Goal: Information Seeking & Learning: Learn about a topic

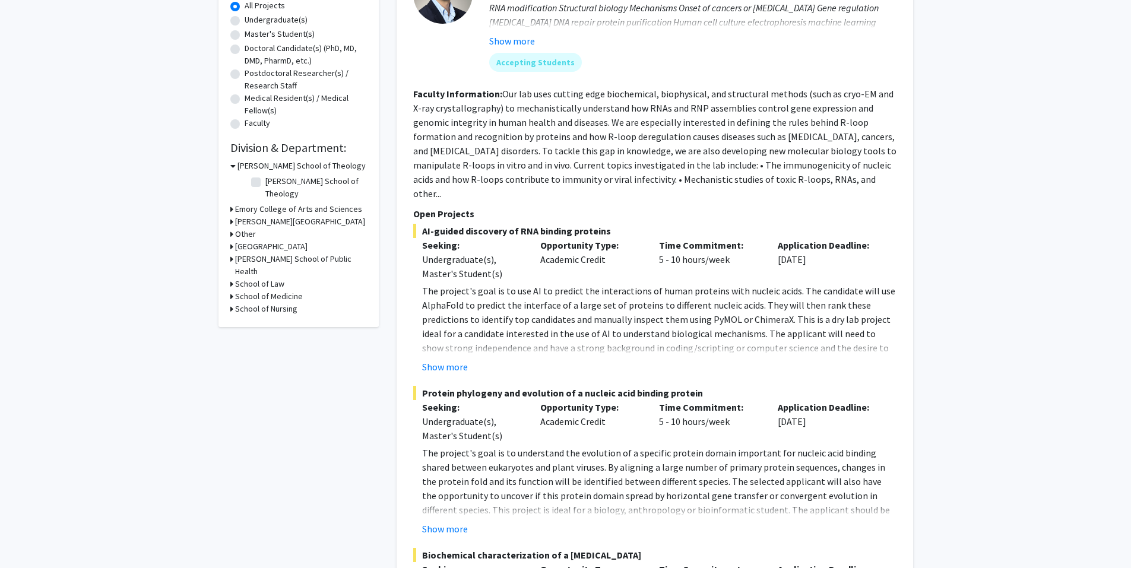
scroll to position [178, 0]
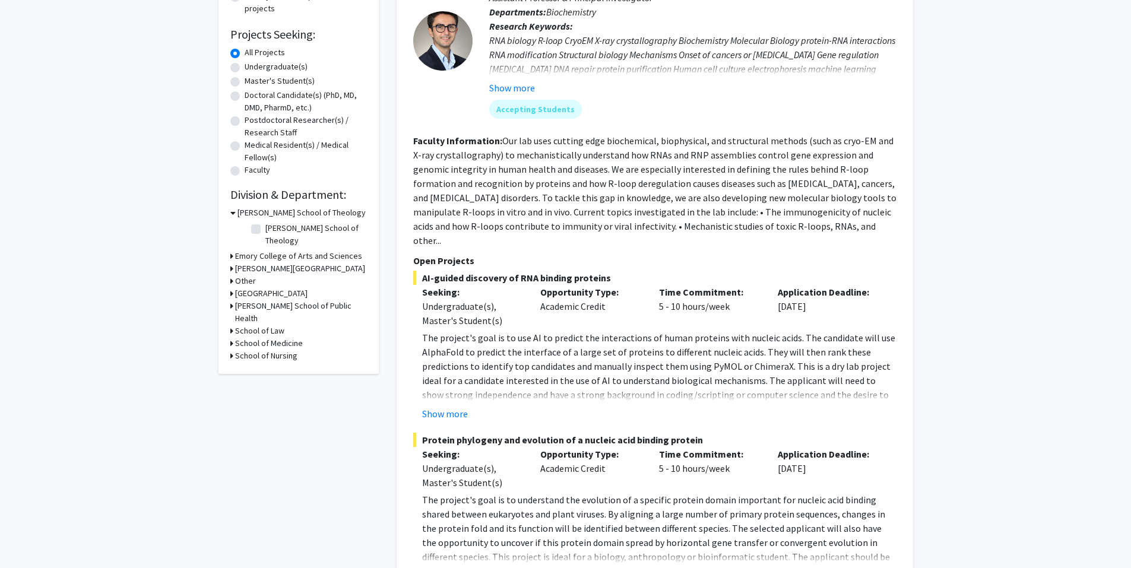
click at [449, 407] on button "Show more" at bounding box center [445, 414] width 46 height 14
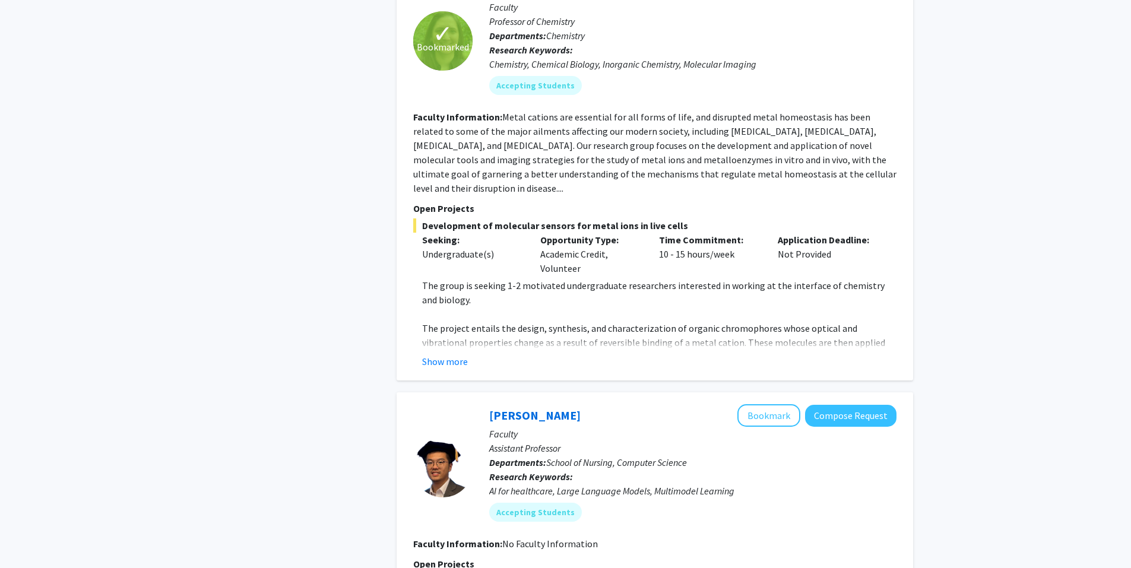
scroll to position [1543, 0]
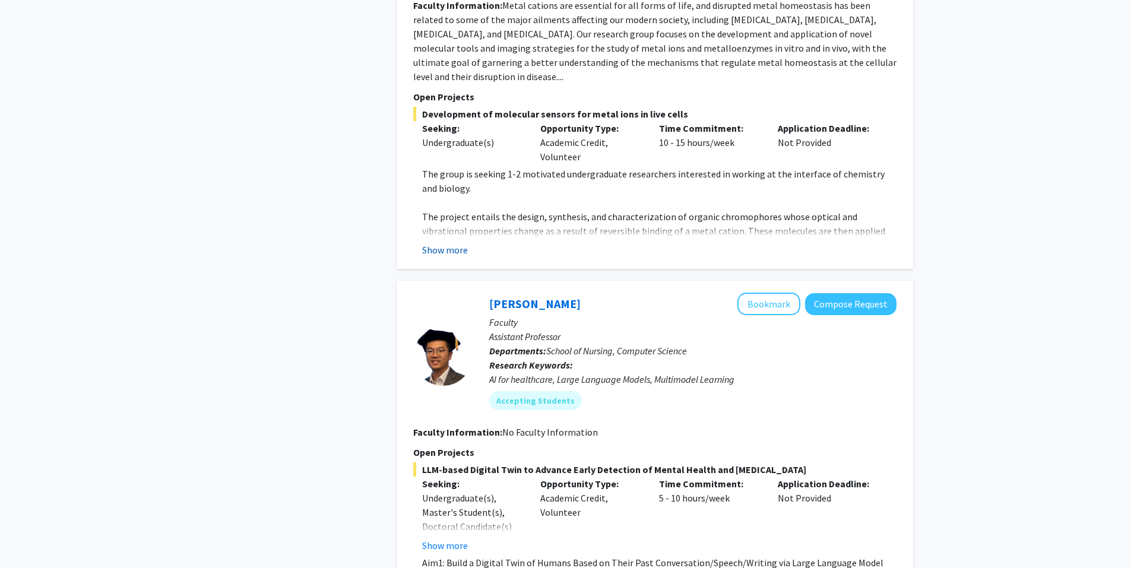
click at [451, 243] on button "Show more" at bounding box center [445, 250] width 46 height 14
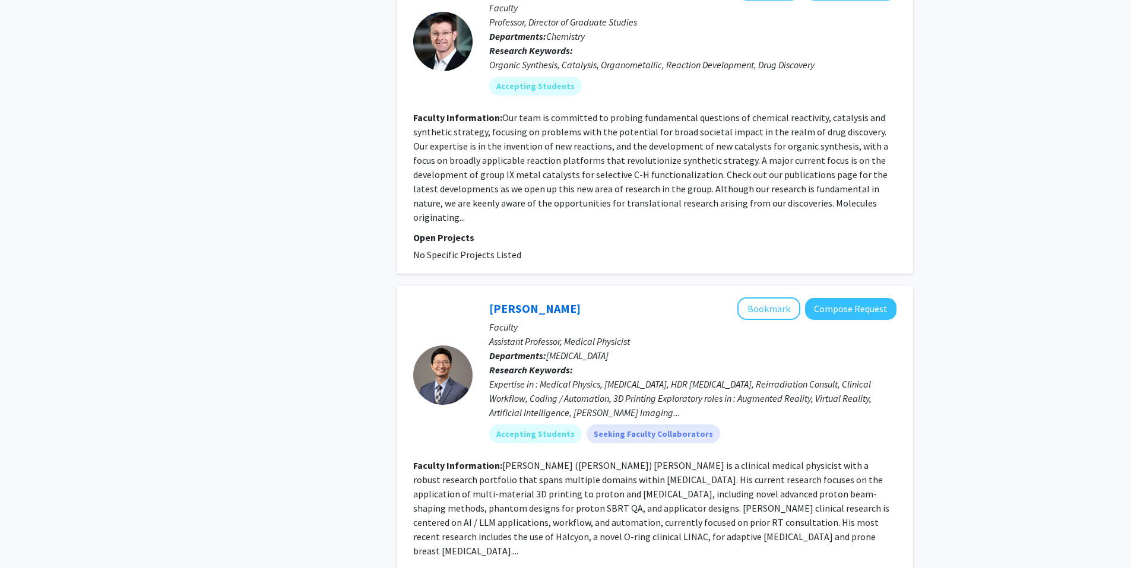
scroll to position [3940, 0]
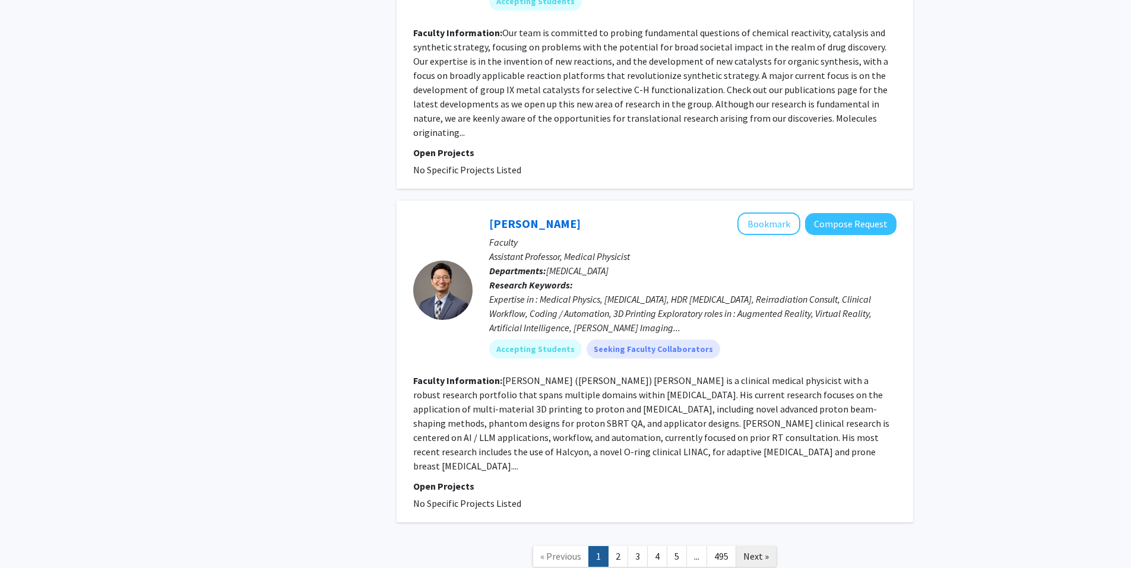
click at [755, 550] on span "Next »" at bounding box center [756, 556] width 26 height 12
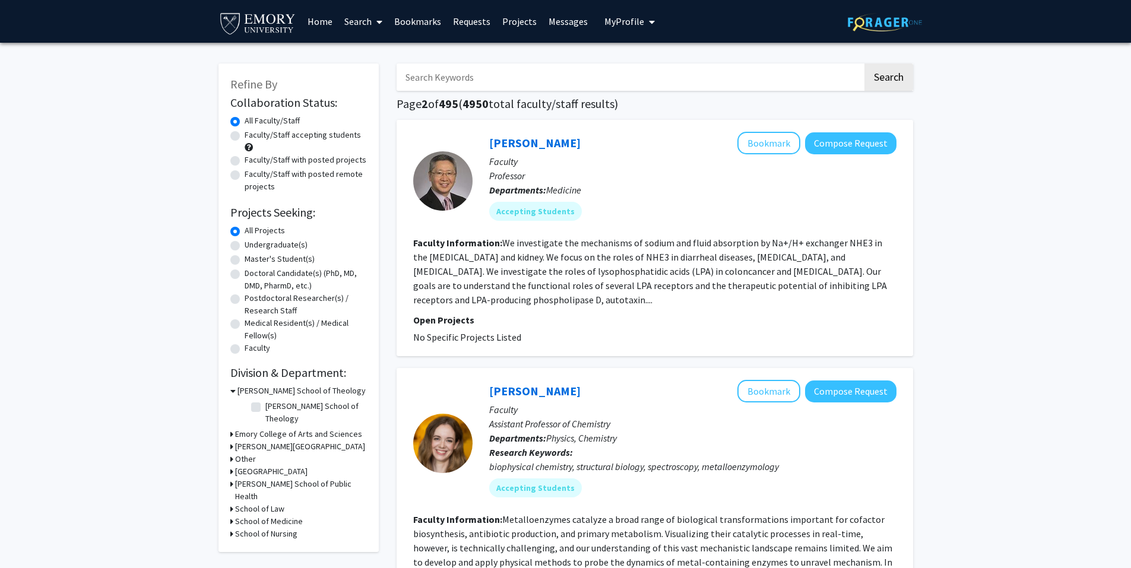
click at [245, 248] on label "Undergraduate(s)" at bounding box center [276, 245] width 63 height 12
click at [245, 246] on input "Undergraduate(s)" at bounding box center [249, 243] width 8 height 8
radio input "true"
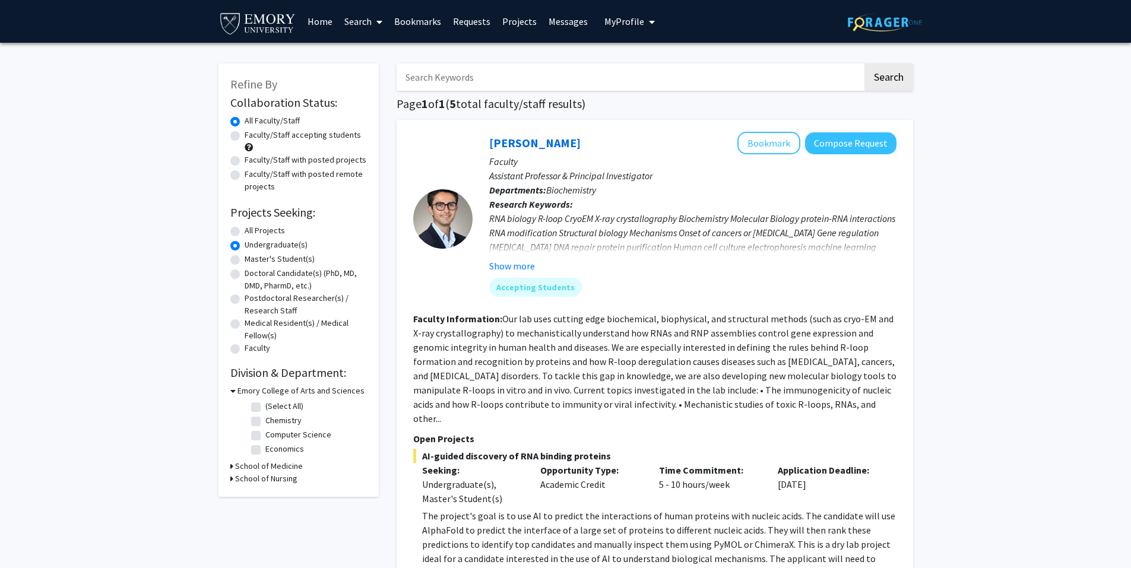
click at [232, 226] on div "All Projects" at bounding box center [298, 231] width 136 height 14
click at [245, 227] on label "All Projects" at bounding box center [265, 230] width 40 height 12
click at [245, 227] on input "All Projects" at bounding box center [249, 228] width 8 height 8
radio input "true"
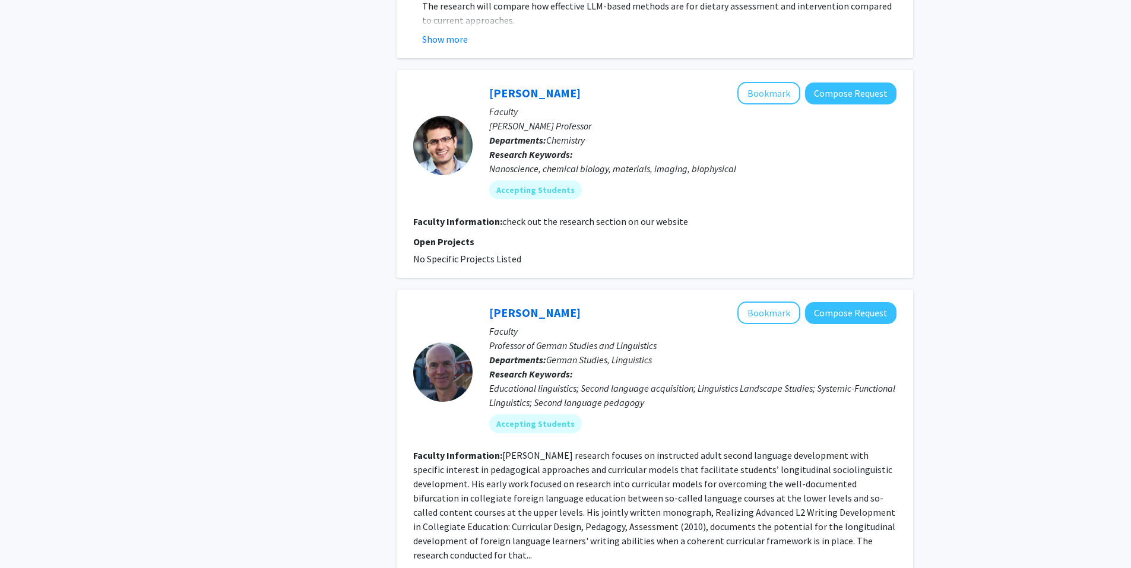
scroll to position [2789, 0]
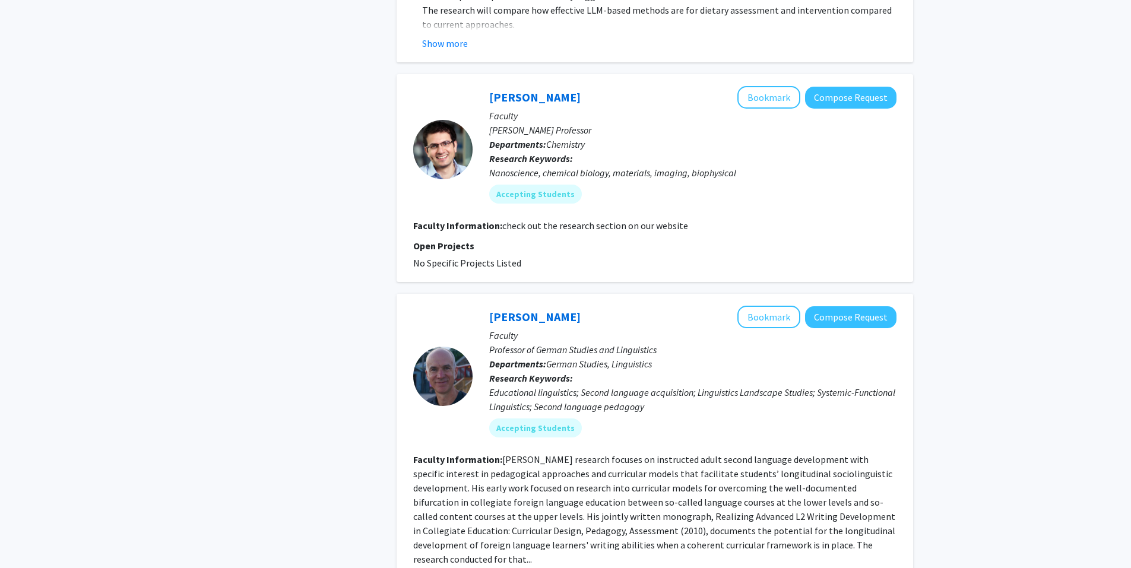
click at [576, 86] on div "[PERSON_NAME] Bookmark Compose Request" at bounding box center [692, 97] width 407 height 23
click at [524, 90] on link "[PERSON_NAME]" at bounding box center [534, 97] width 91 height 15
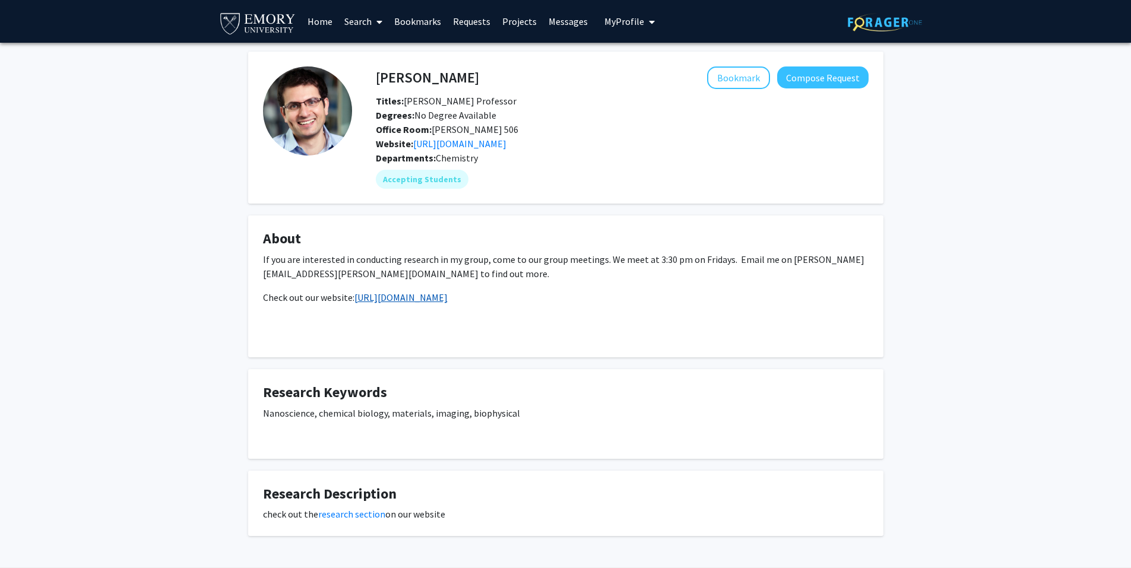
click at [430, 297] on link "[URL][DOMAIN_NAME]" at bounding box center [400, 297] width 93 height 12
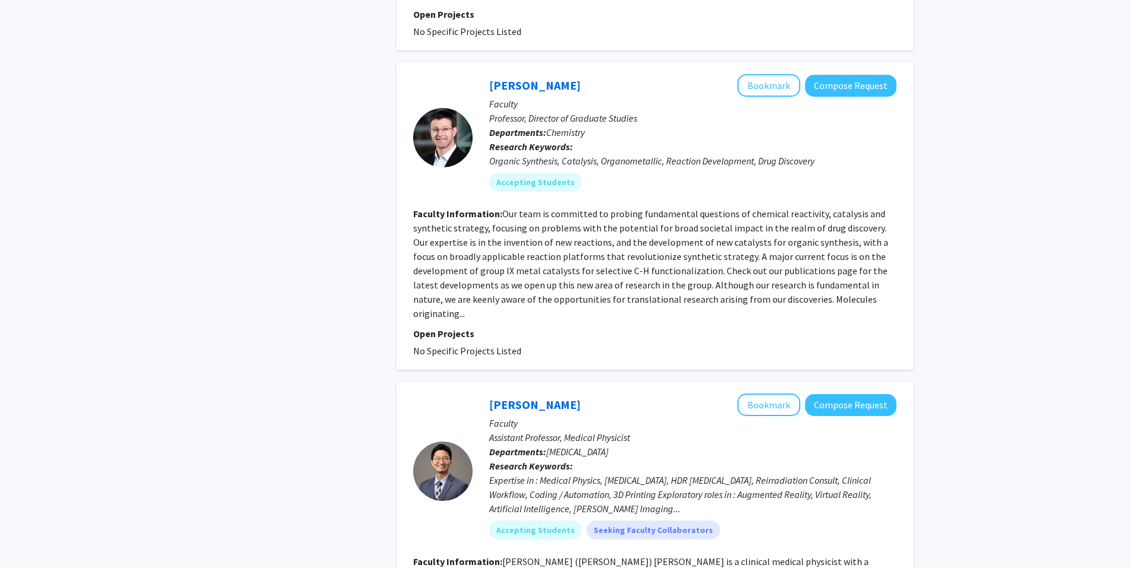
scroll to position [3545, 0]
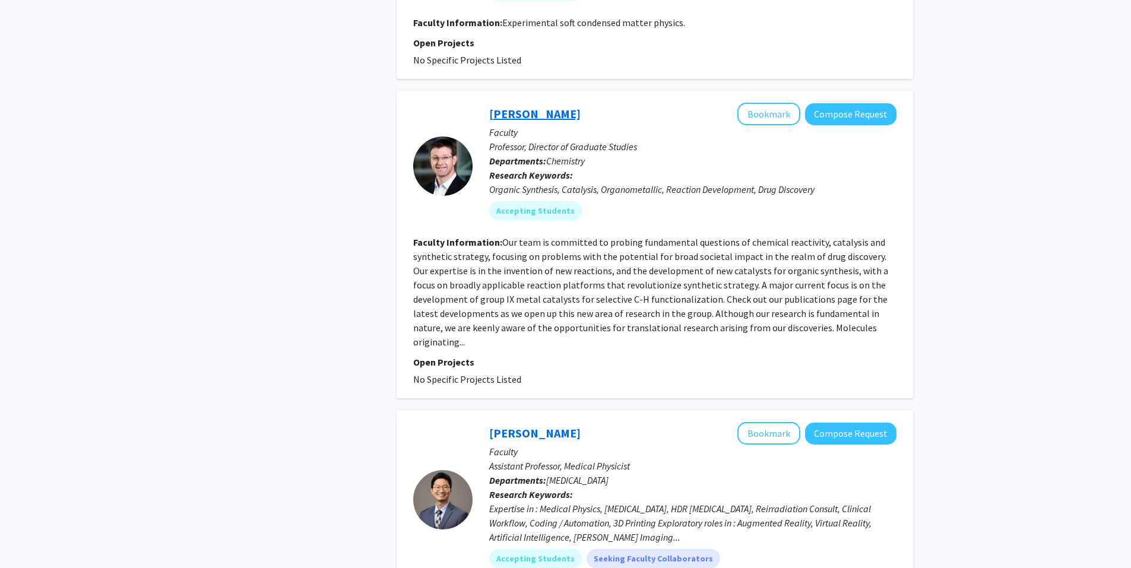
click at [551, 106] on link "[PERSON_NAME]" at bounding box center [534, 113] width 91 height 15
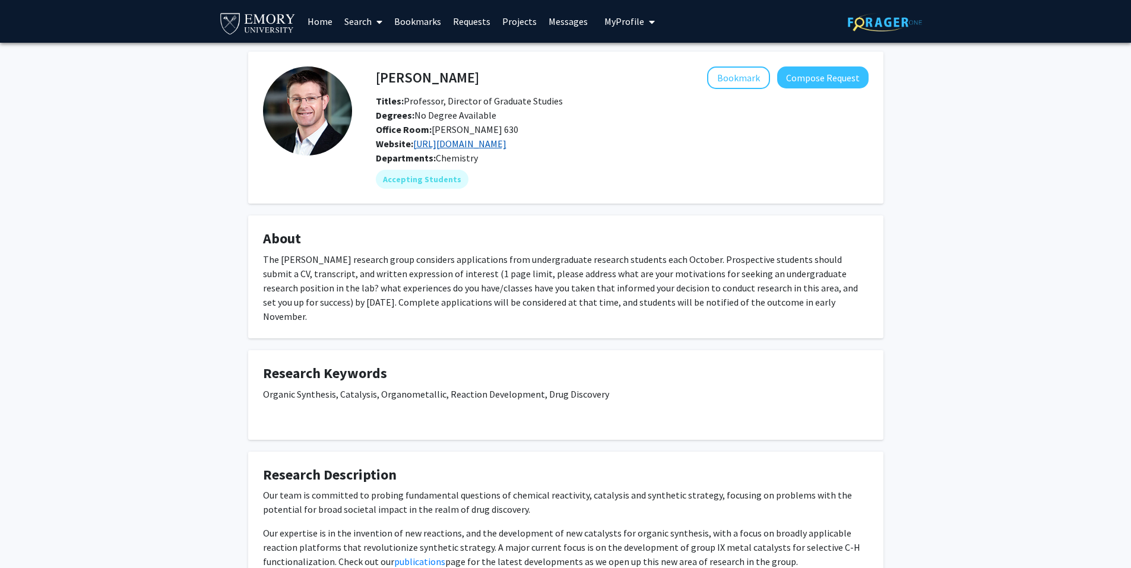
click at [506, 140] on link "[URL][DOMAIN_NAME]" at bounding box center [459, 144] width 93 height 12
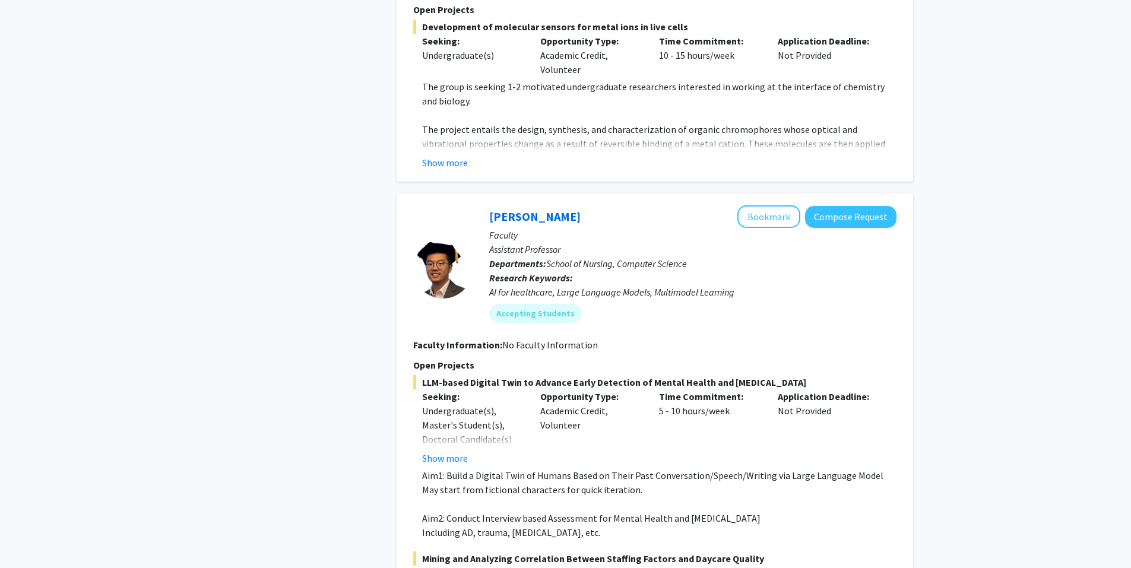
scroll to position [3769, 0]
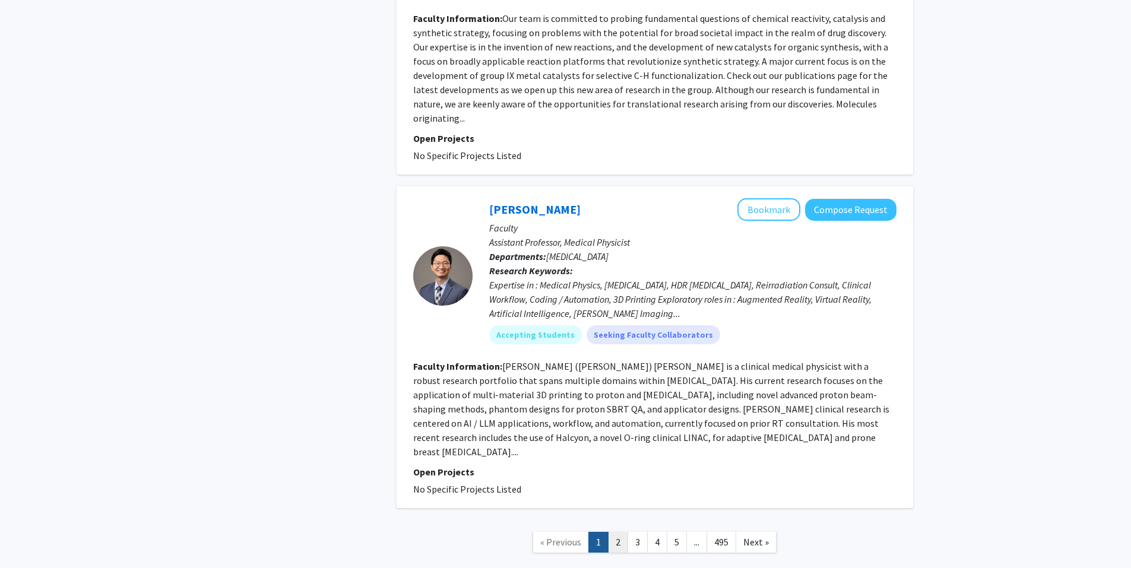
click at [617, 532] on link "2" at bounding box center [618, 542] width 20 height 21
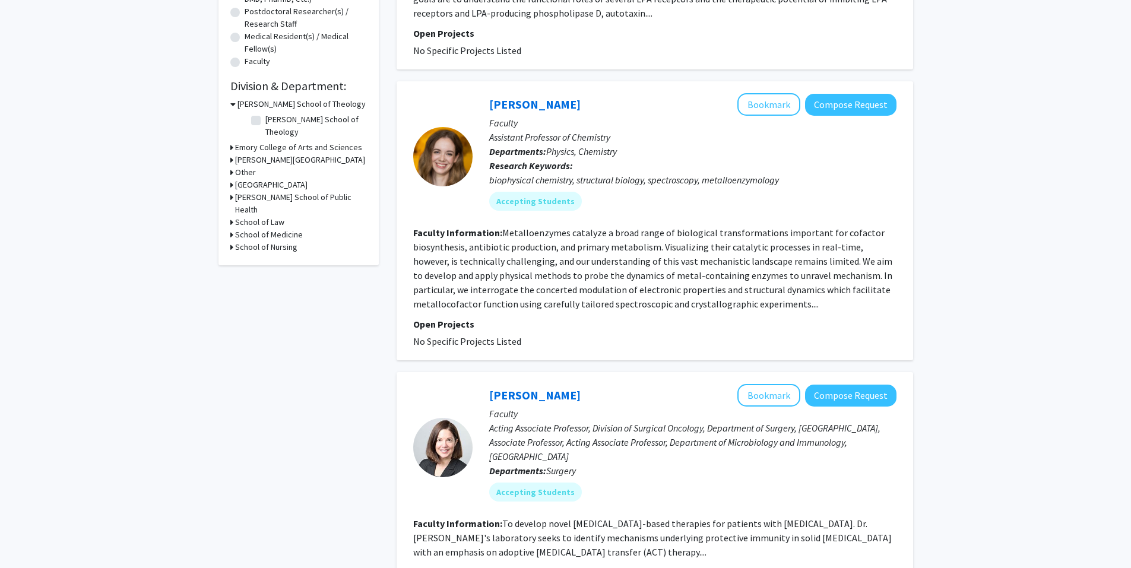
scroll to position [237, 0]
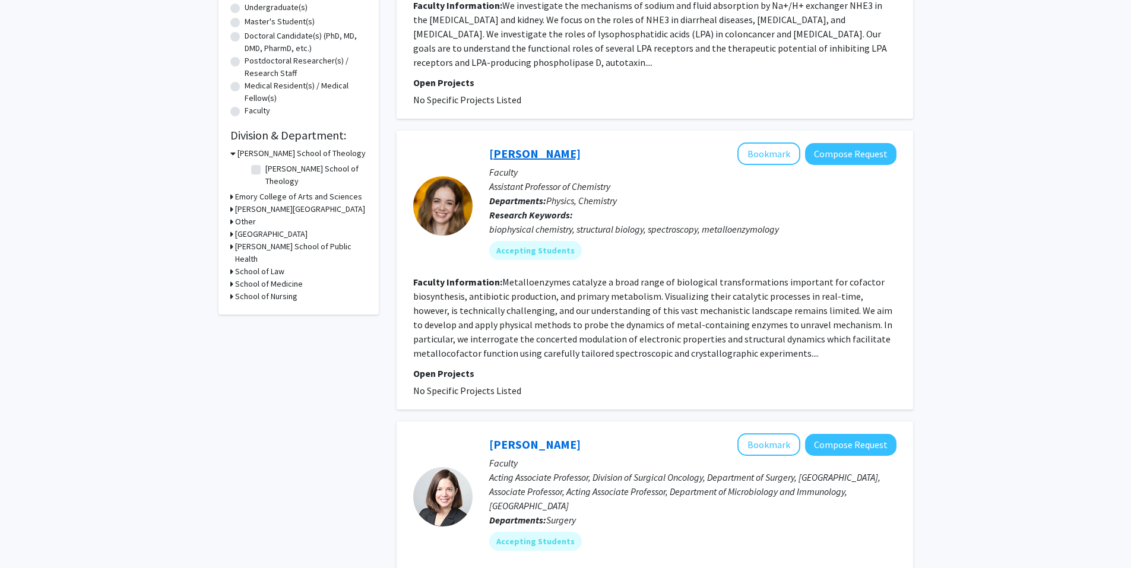
click at [548, 146] on link "[PERSON_NAME]" at bounding box center [534, 153] width 91 height 15
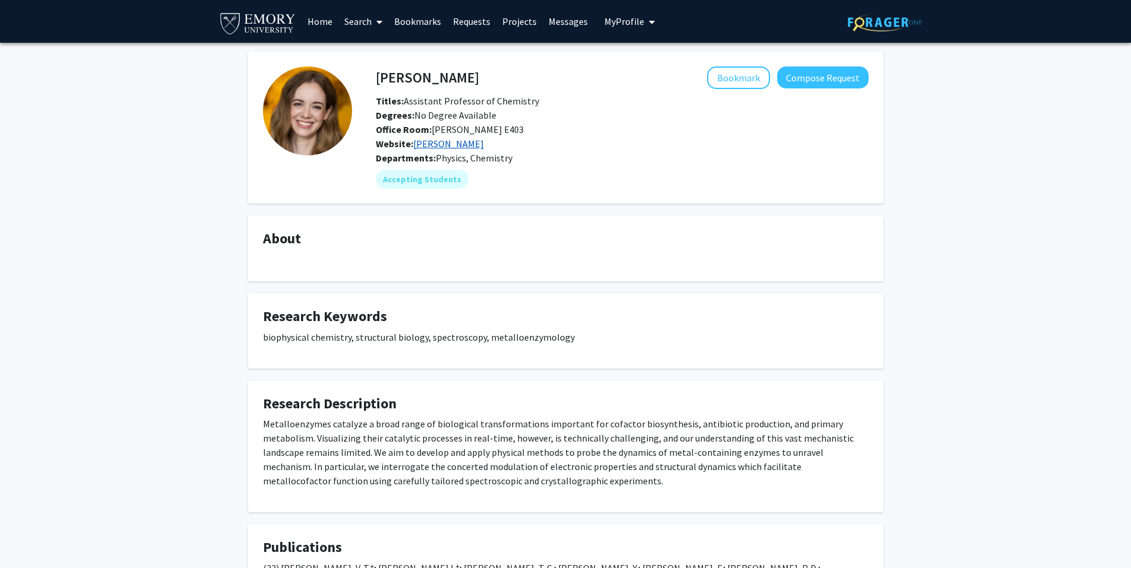
click at [458, 142] on link "[PERSON_NAME]" at bounding box center [448, 144] width 71 height 12
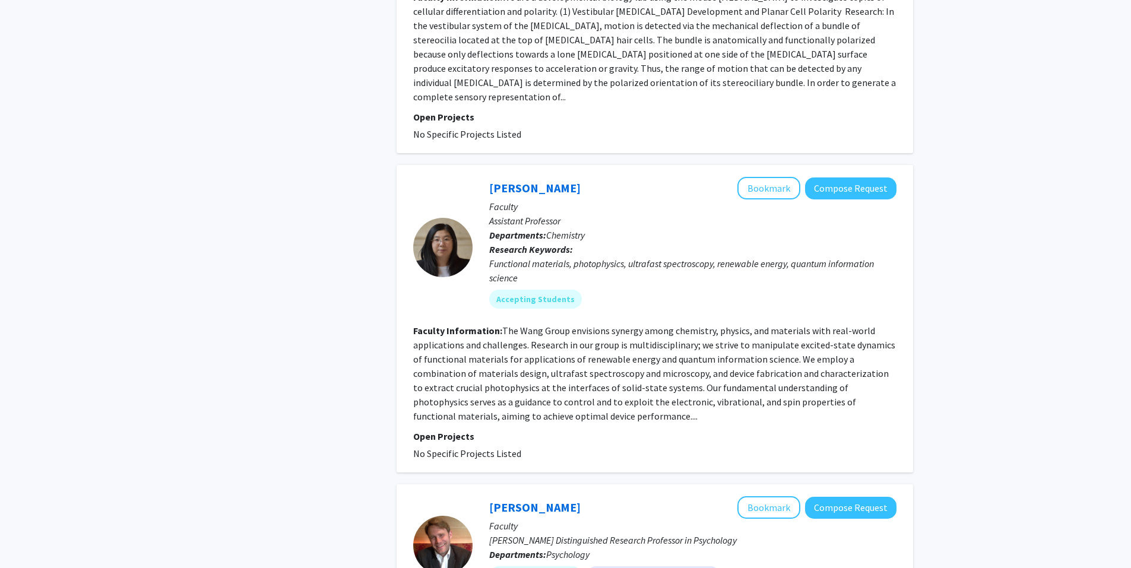
scroll to position [1306, 0]
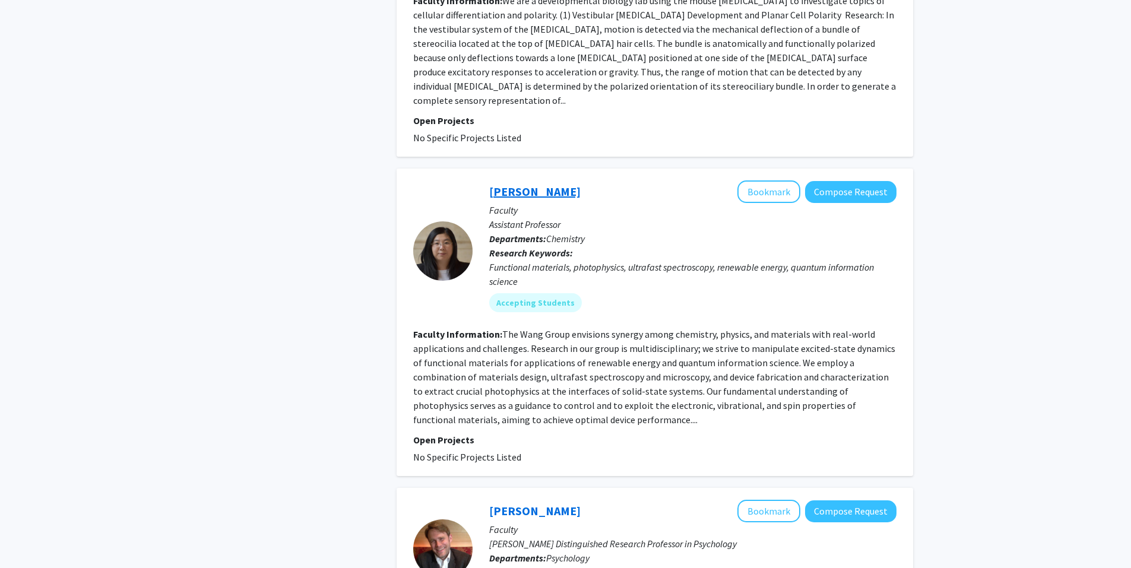
click at [519, 184] on link "[PERSON_NAME]" at bounding box center [534, 191] width 91 height 15
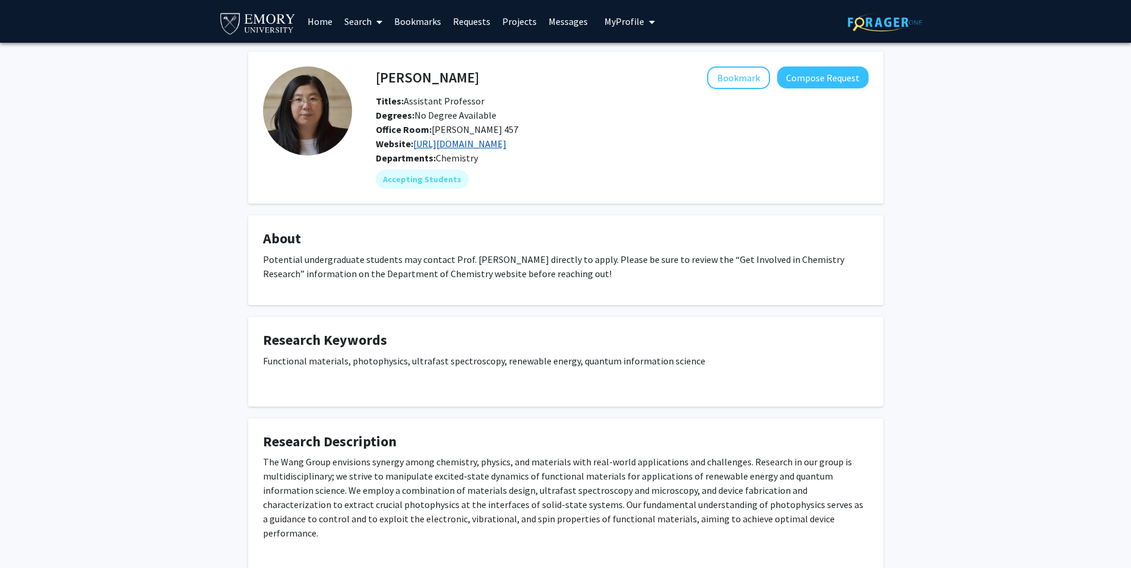
click at [506, 147] on link "[URL][DOMAIN_NAME]" at bounding box center [459, 144] width 93 height 12
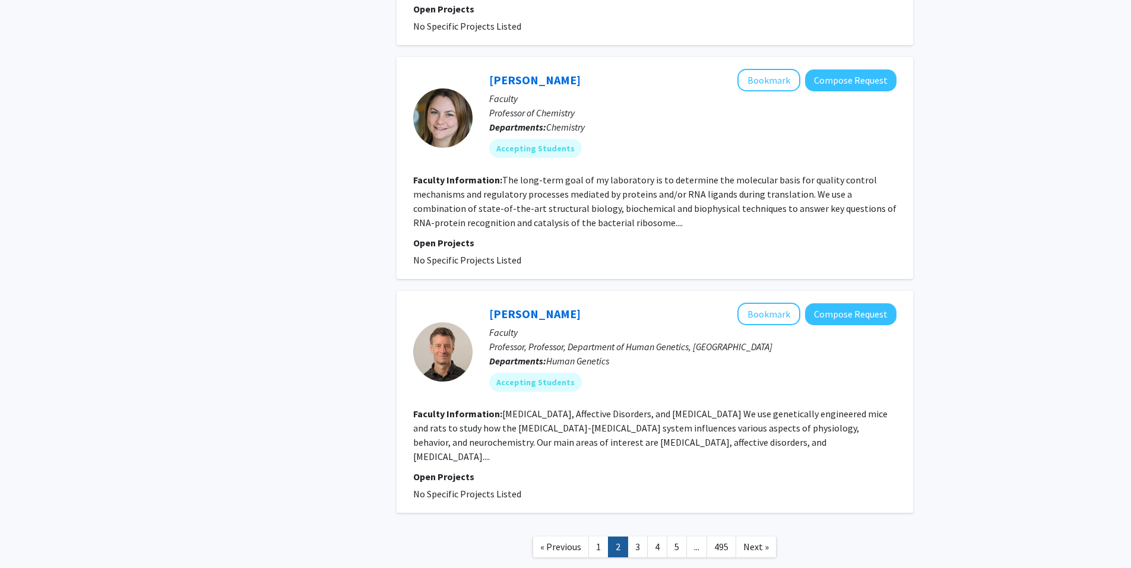
scroll to position [2309, 0]
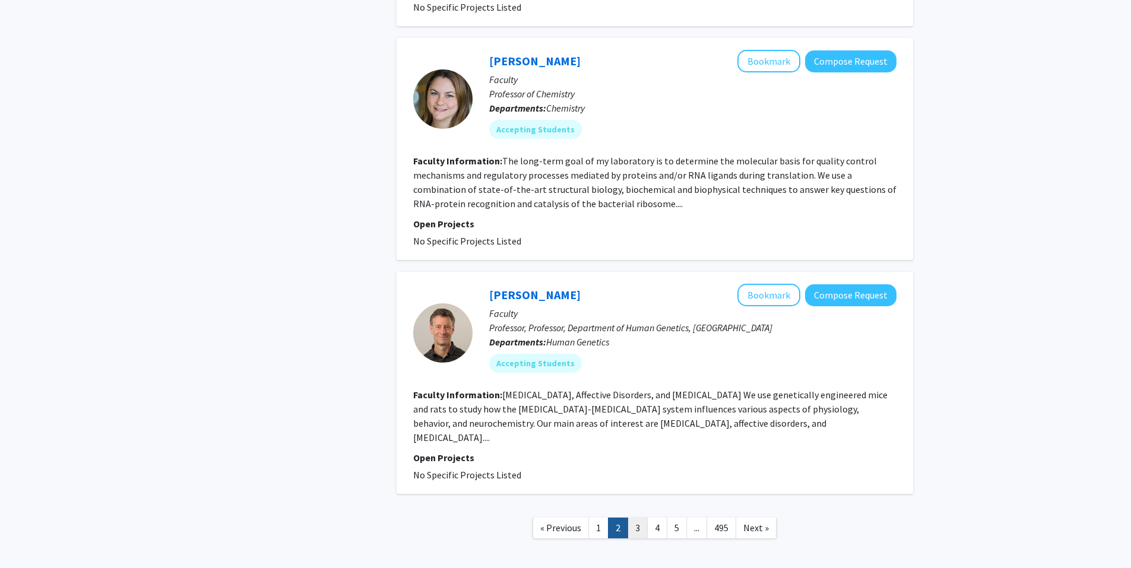
click at [644, 518] on link "3" at bounding box center [637, 528] width 20 height 21
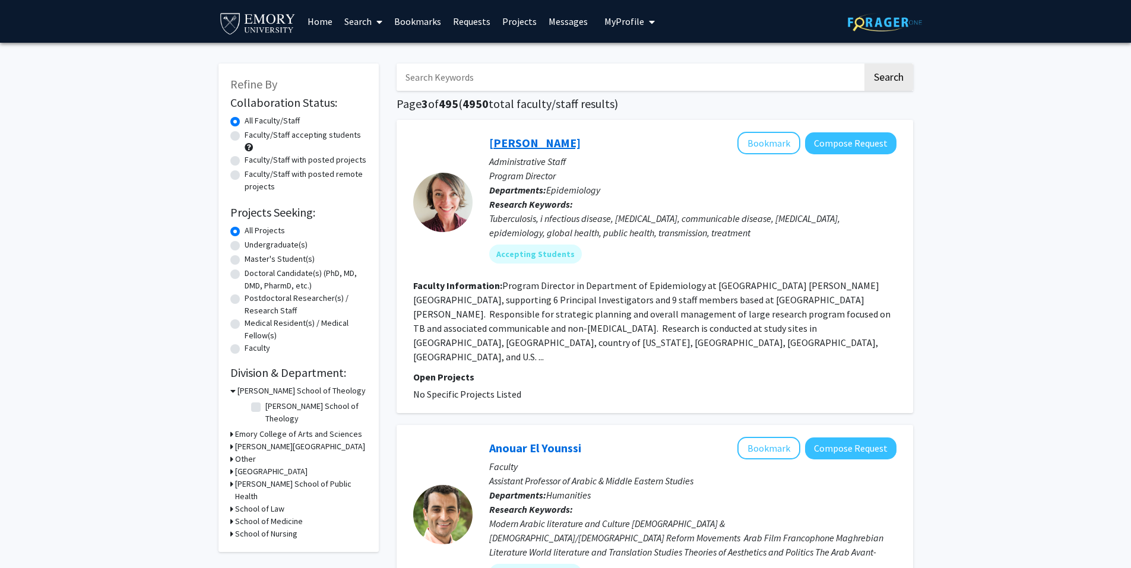
click at [541, 145] on link "[PERSON_NAME]" at bounding box center [534, 142] width 91 height 15
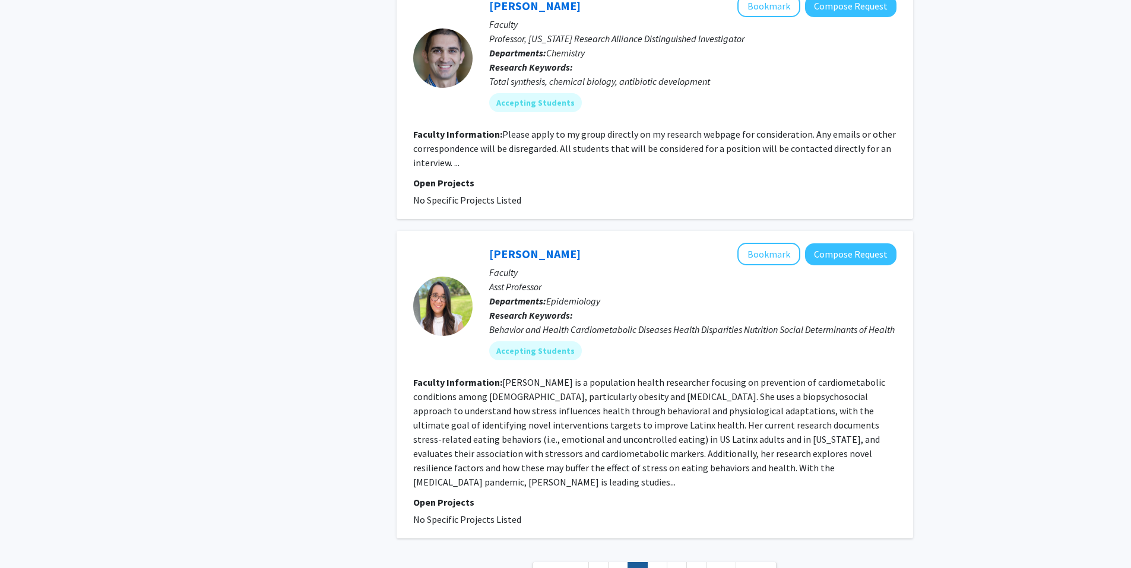
scroll to position [2641, 0]
click at [657, 560] on link "4" at bounding box center [657, 570] width 20 height 21
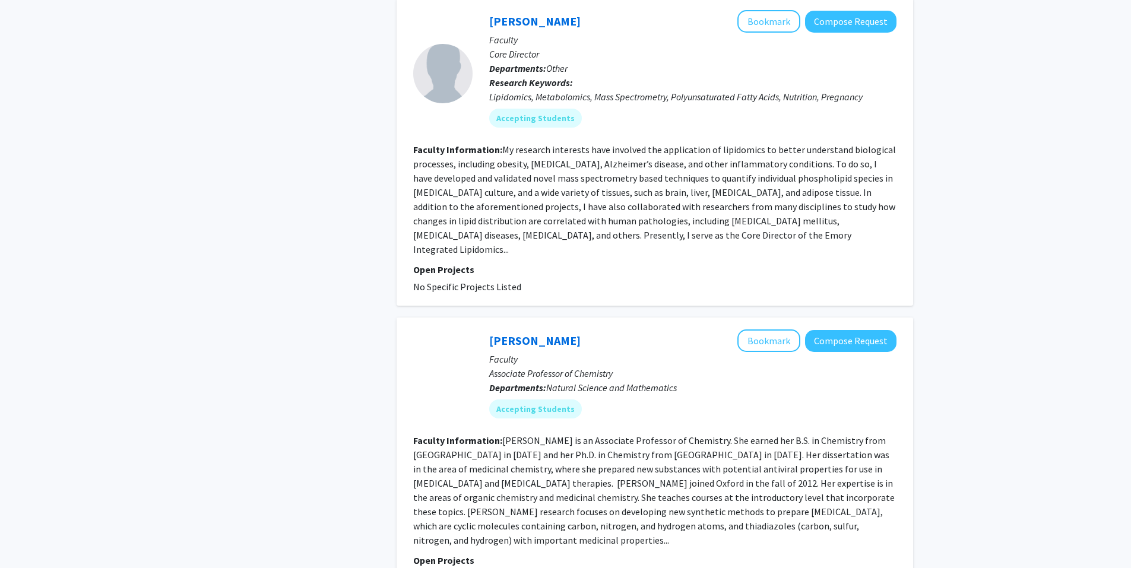
scroll to position [2611, 0]
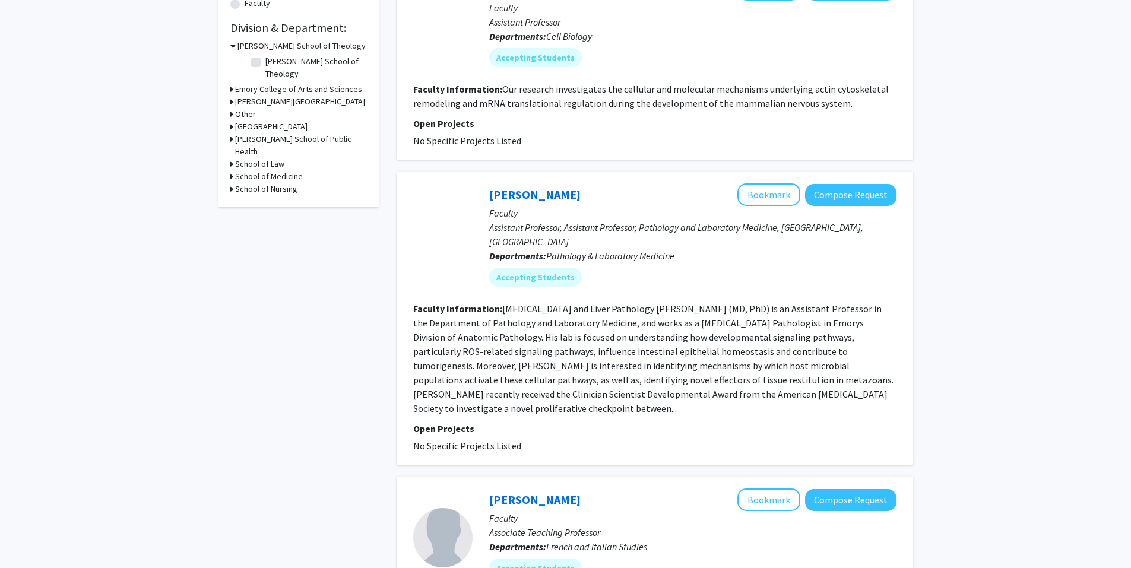
scroll to position [356, 0]
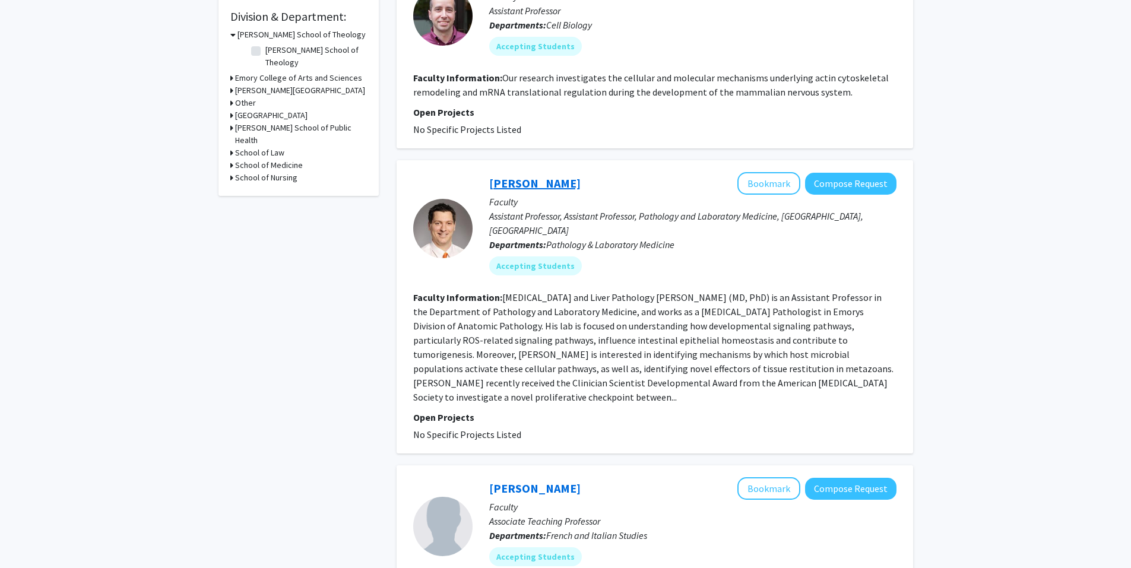
click at [519, 189] on link "[PERSON_NAME]" at bounding box center [534, 183] width 91 height 15
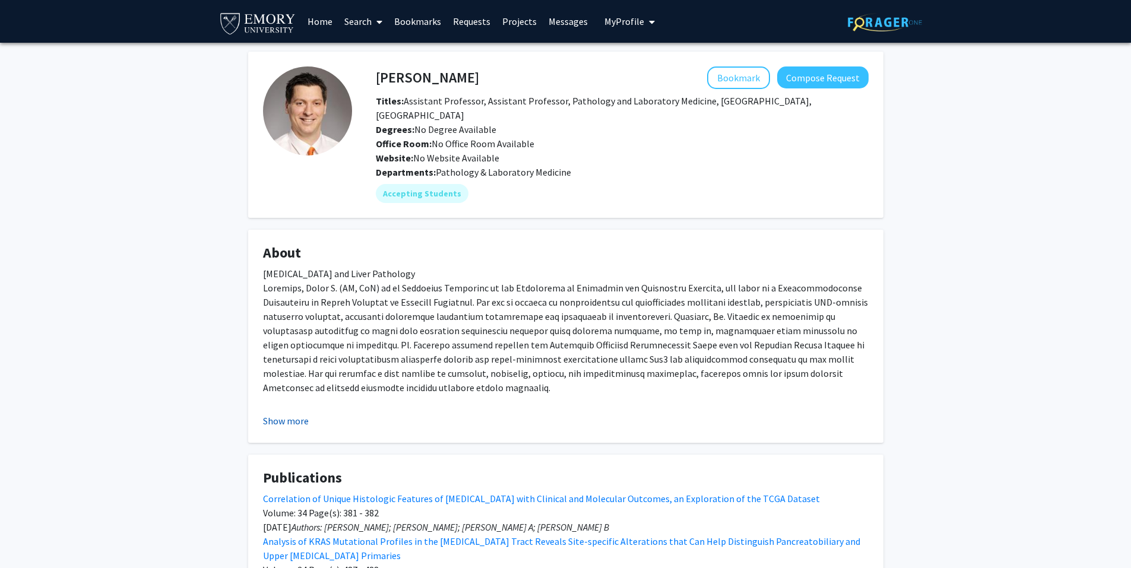
click at [295, 414] on button "Show more" at bounding box center [286, 421] width 46 height 14
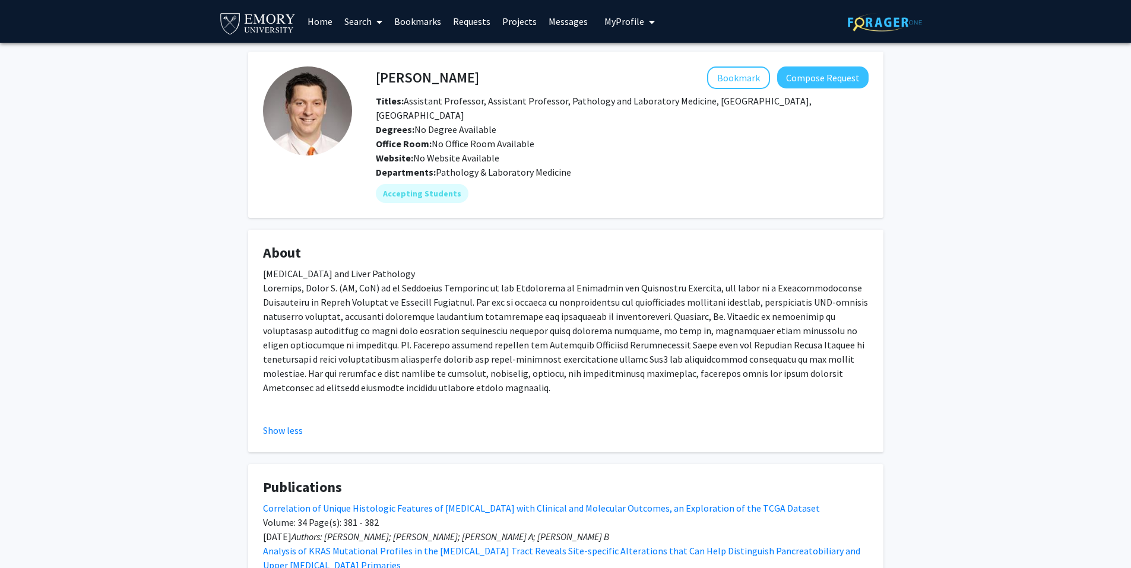
scroll to position [169, 0]
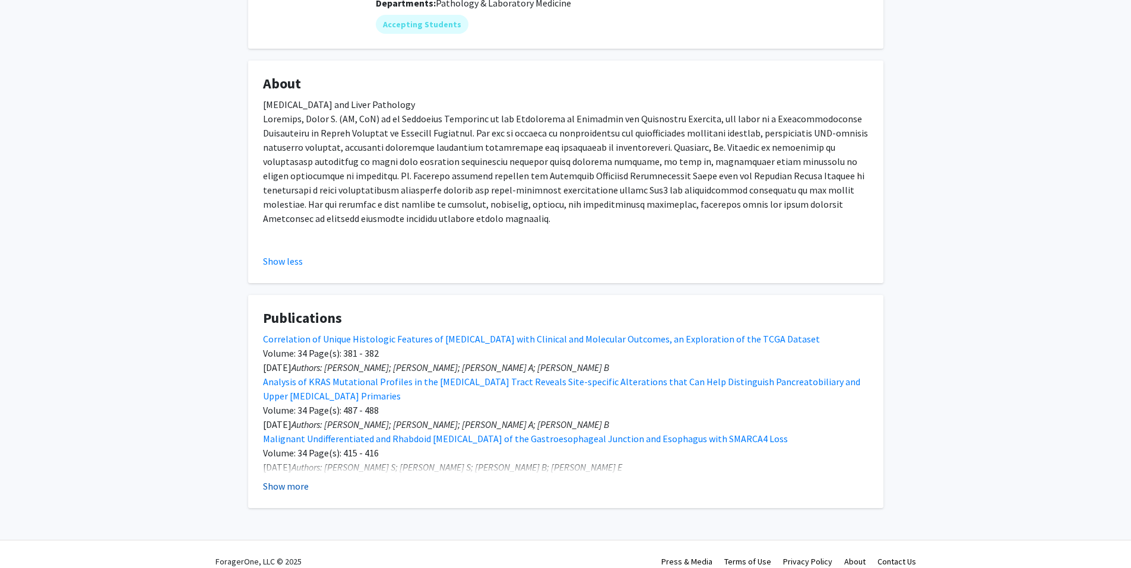
click at [291, 478] on fg-card "Publications Correlation of Unique Histologic Features of [MEDICAL_DATA] with C…" at bounding box center [565, 401] width 635 height 213
click at [288, 479] on button "Show more" at bounding box center [286, 486] width 46 height 14
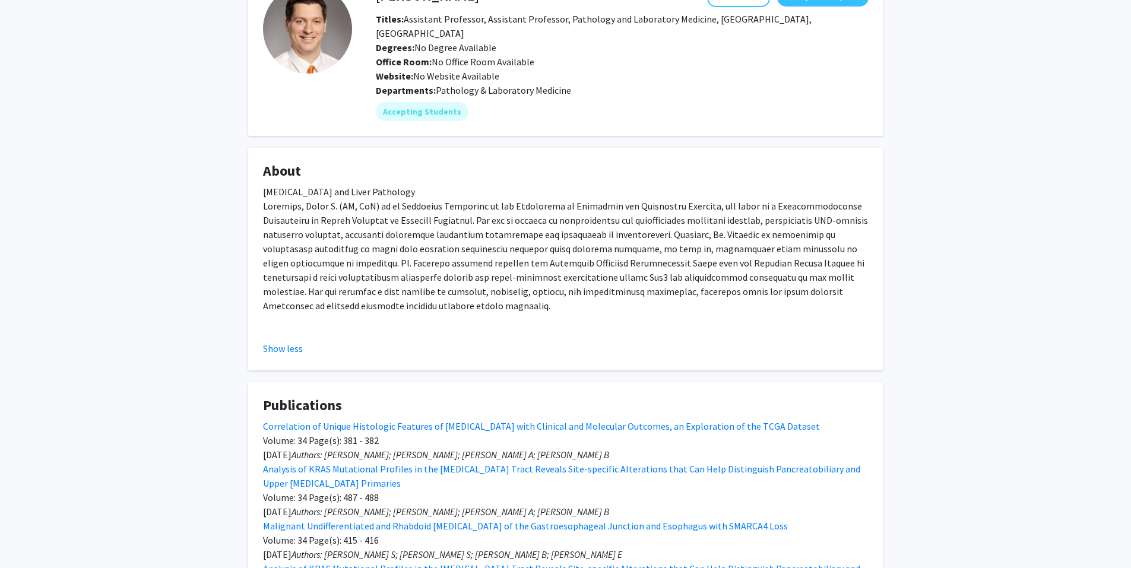
scroll to position [0, 0]
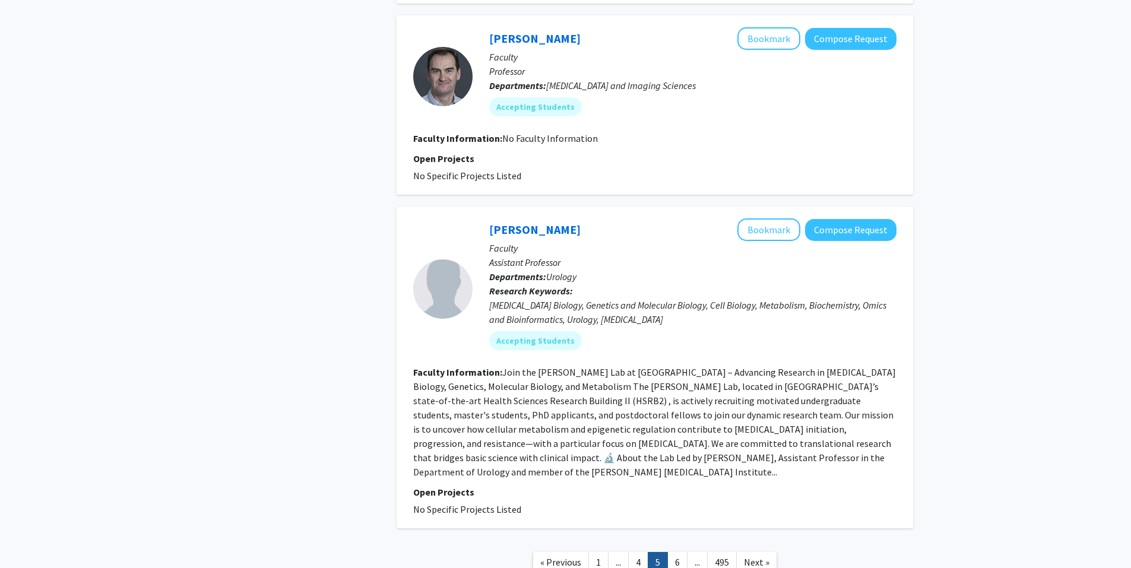
scroll to position [2052, 0]
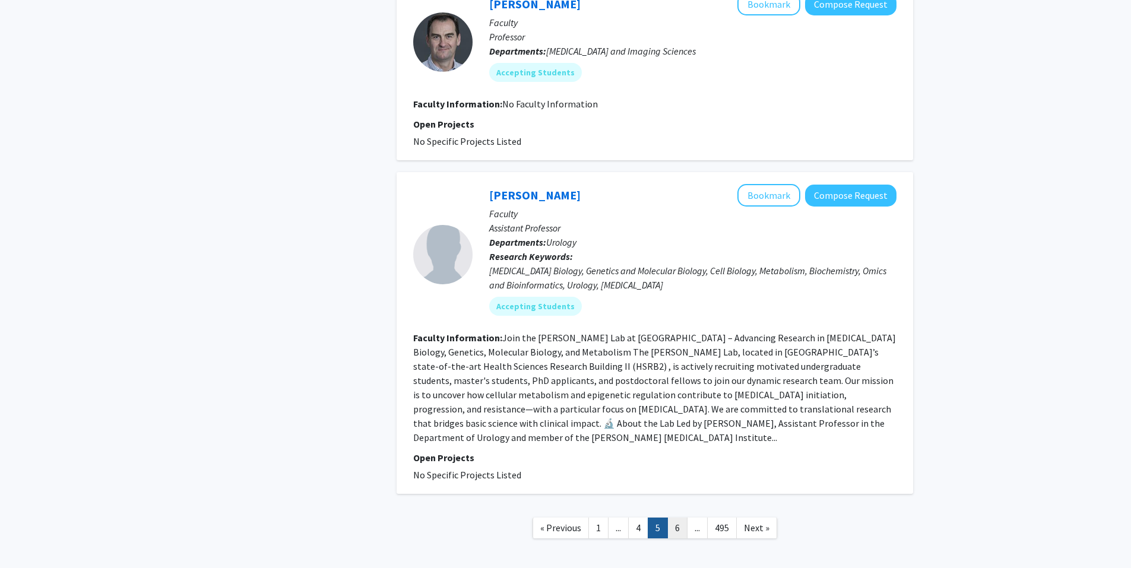
click at [677, 518] on link "6" at bounding box center [677, 528] width 20 height 21
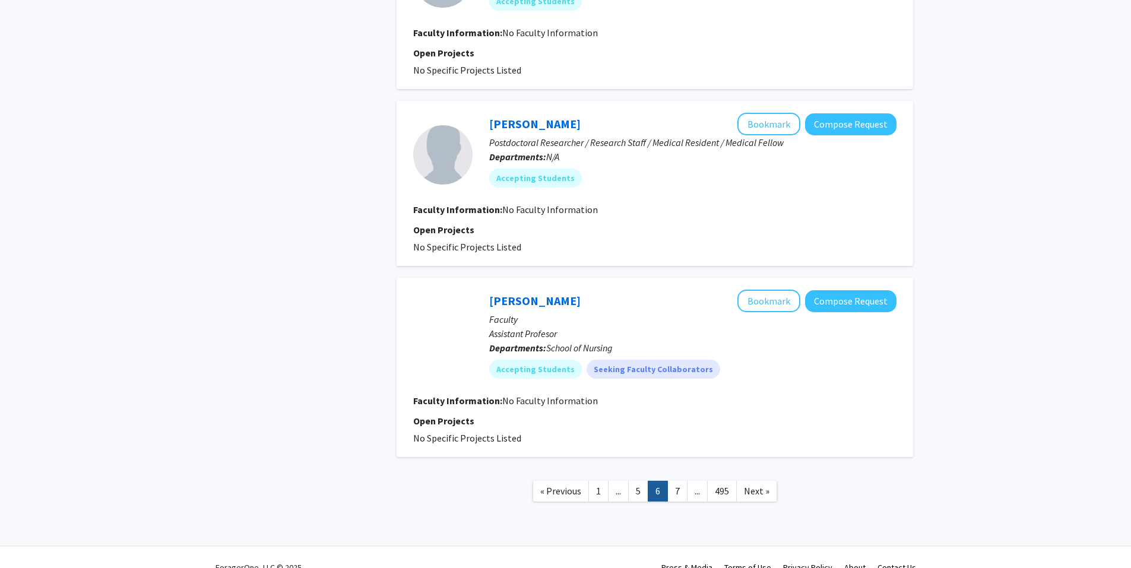
scroll to position [1582, 0]
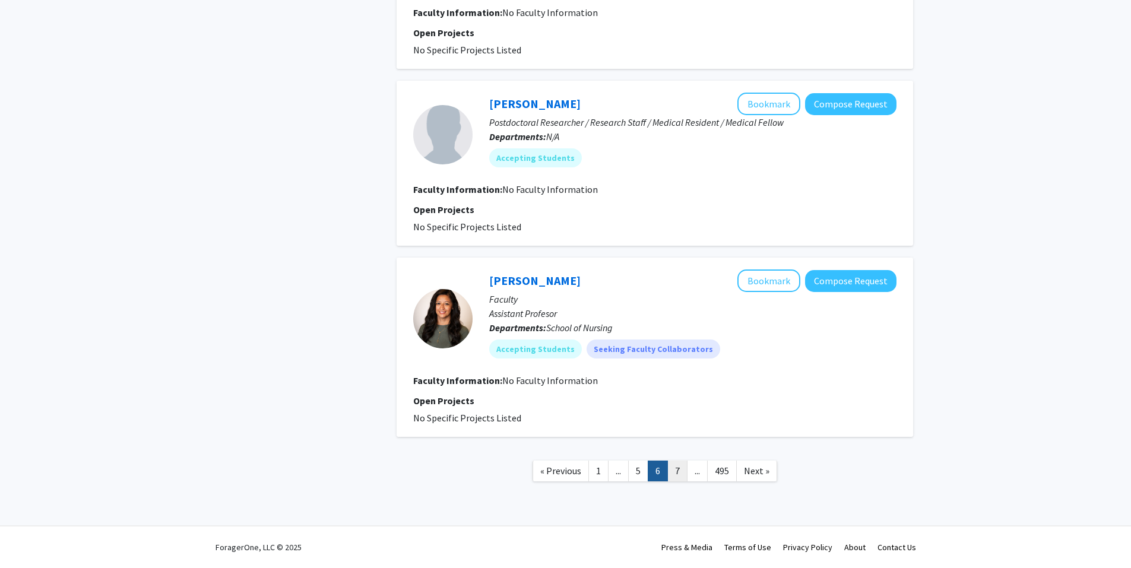
click at [678, 465] on link "7" at bounding box center [677, 471] width 20 height 21
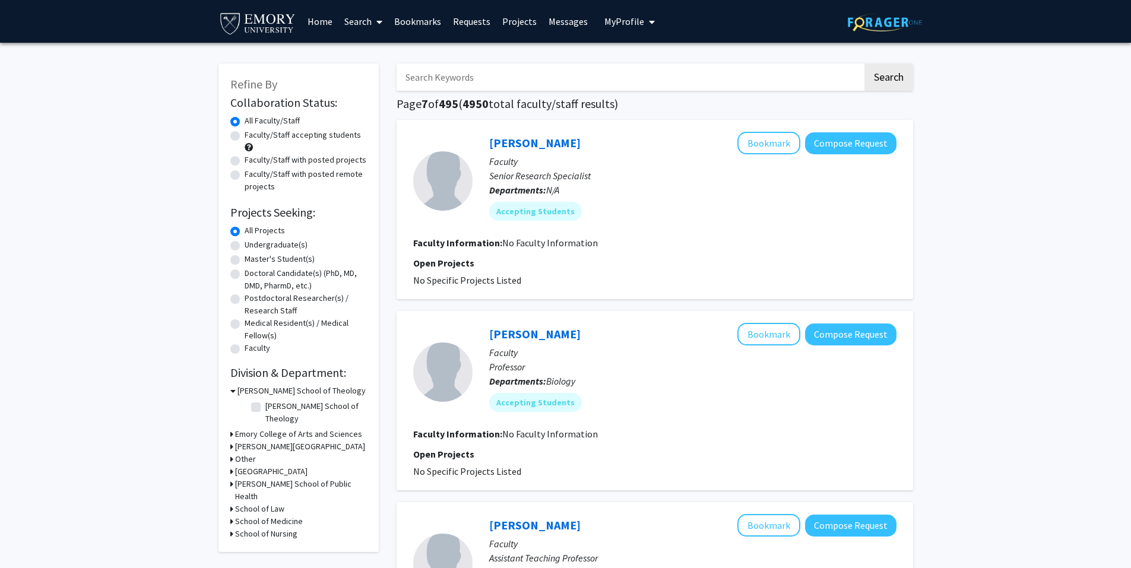
click at [253, 13] on img at bounding box center [257, 22] width 79 height 27
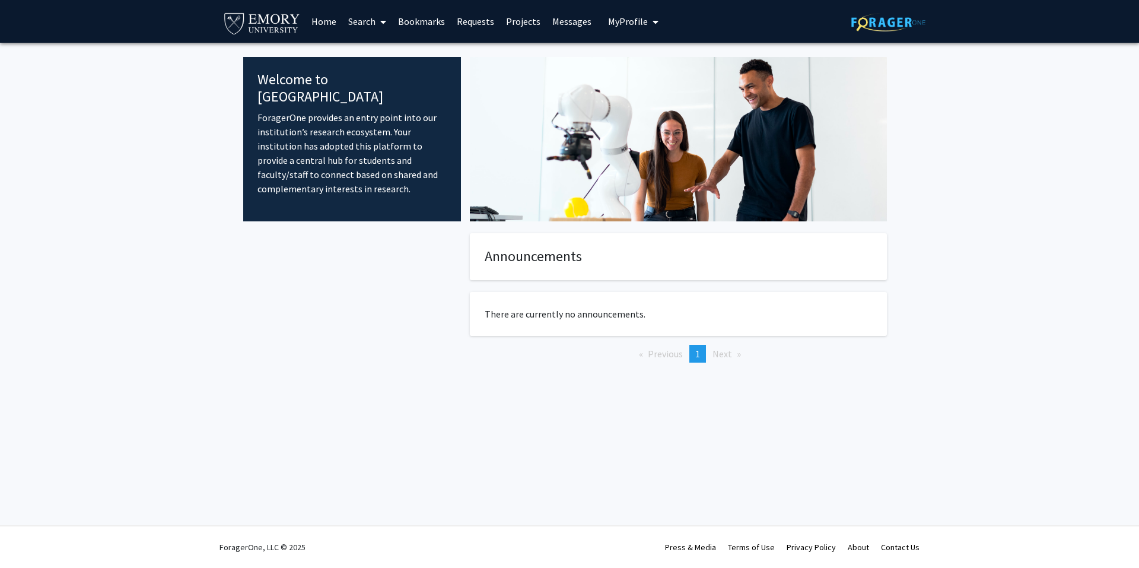
click at [321, 22] on link "Home" at bounding box center [324, 22] width 37 height 42
click at [360, 21] on link "Search" at bounding box center [367, 22] width 50 height 42
click at [382, 53] on span "Faculty/Staff" at bounding box center [385, 55] width 87 height 24
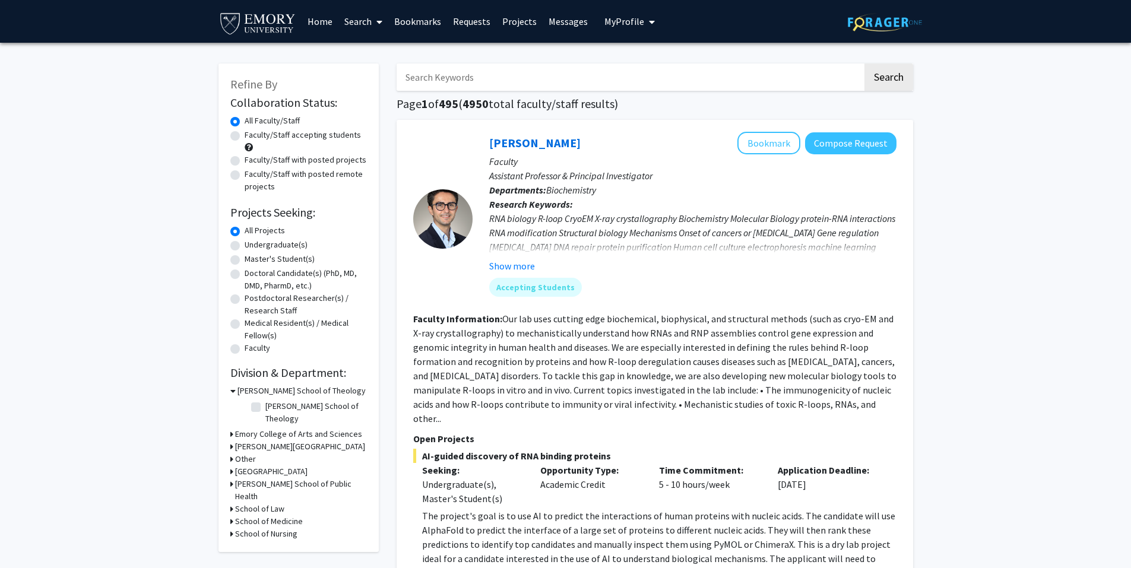
click at [311, 130] on label "Faculty/Staff accepting students" at bounding box center [303, 135] width 116 height 12
click at [252, 130] on input "Faculty/Staff accepting students" at bounding box center [249, 133] width 8 height 8
radio input "true"
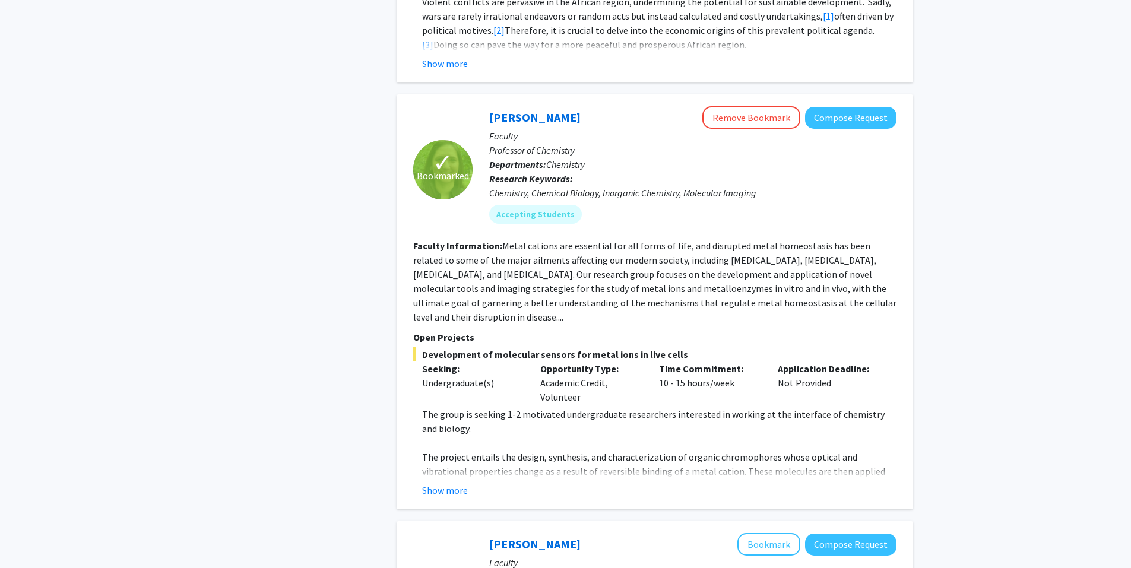
scroll to position [1306, 0]
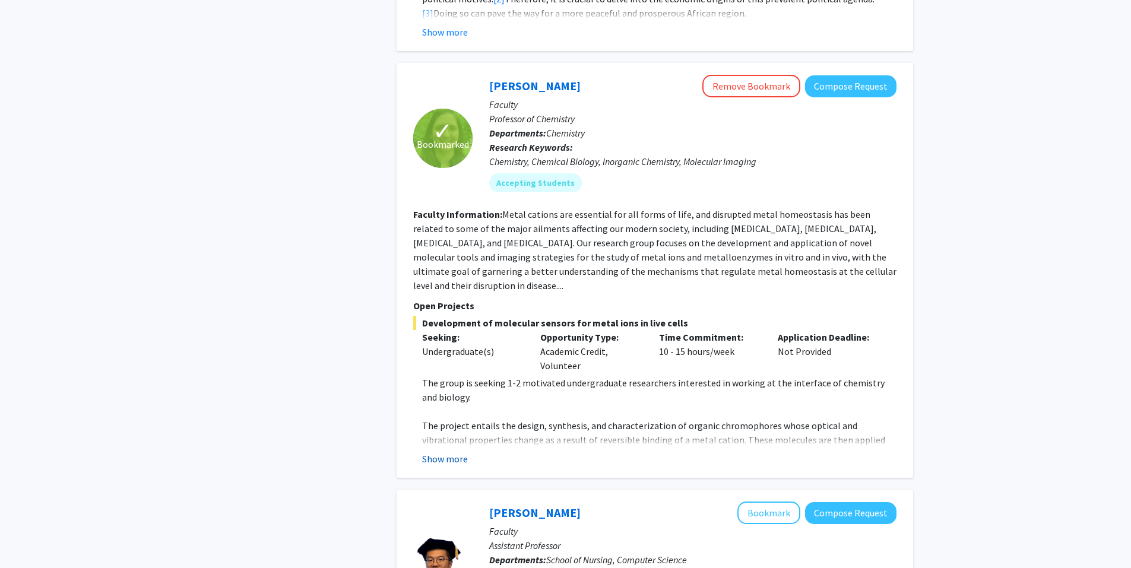
click at [458, 452] on button "Show more" at bounding box center [445, 459] width 46 height 14
